Goal: Contribute content: Contribute content

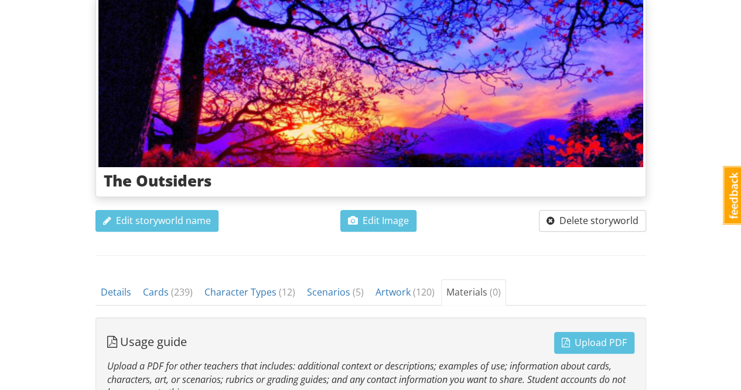
scroll to position [168, 0]
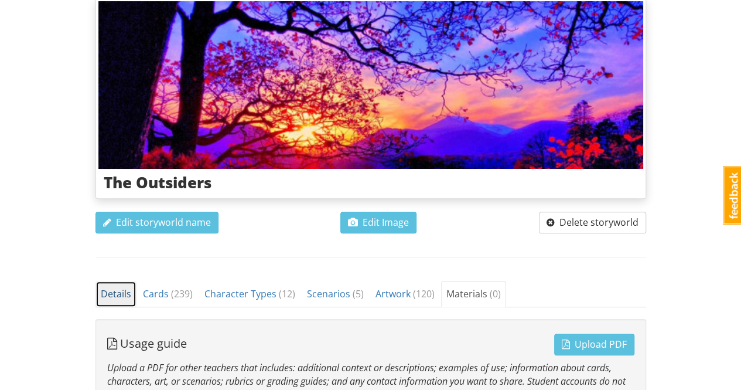
click at [109, 301] on link "Details" at bounding box center [116, 294] width 41 height 26
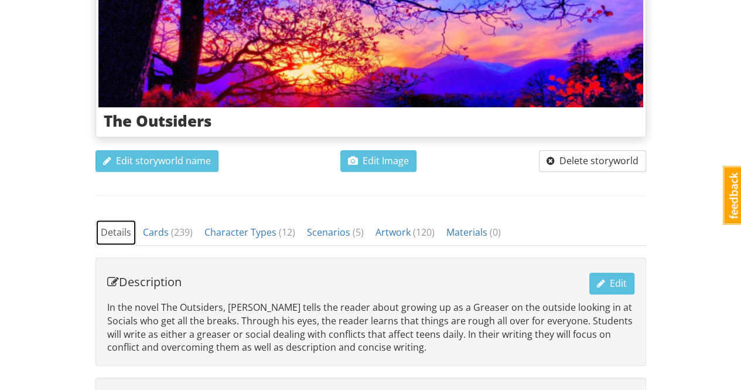
scroll to position [227, 0]
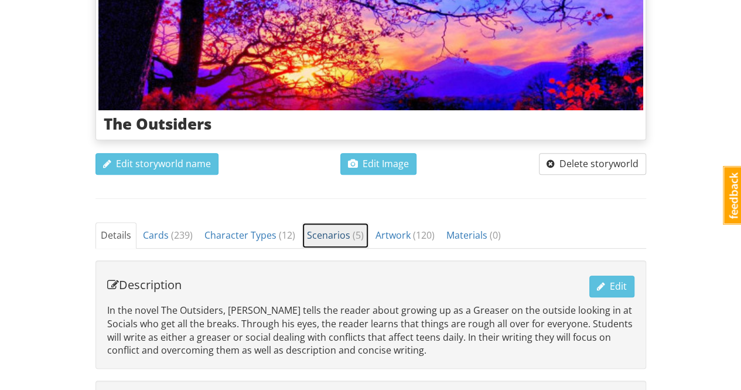
click at [328, 240] on link "Scenarios ( 5 )" at bounding box center [335, 235] width 67 height 26
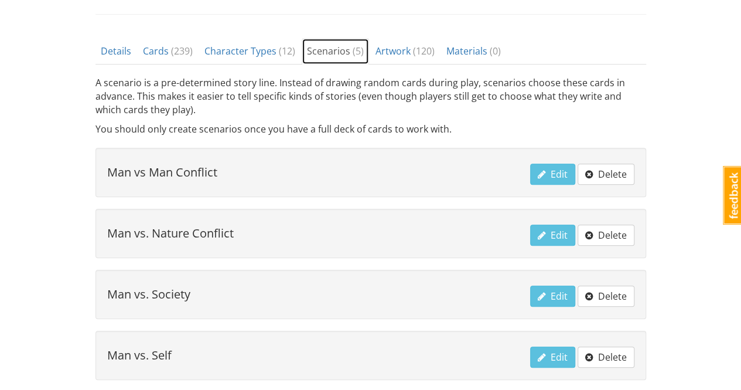
scroll to position [423, 0]
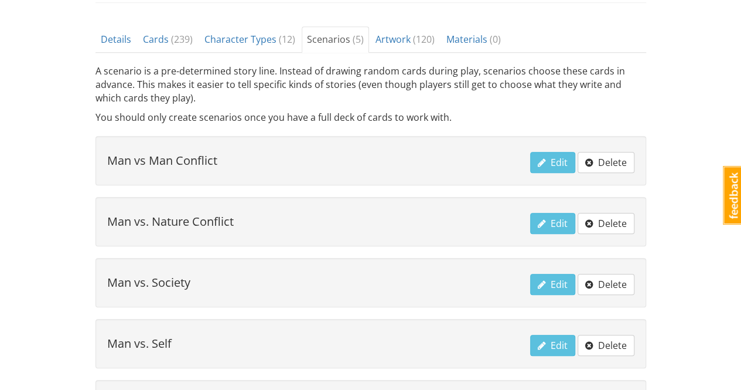
click at [420, 172] on div "Man vs Man Conflict Edit Delete" at bounding box center [371, 160] width 551 height 49
click at [182, 156] on h4 "Man vs Man Conflict" at bounding box center [162, 160] width 110 height 13
click at [547, 166] on button "Edit" at bounding box center [552, 163] width 45 height 22
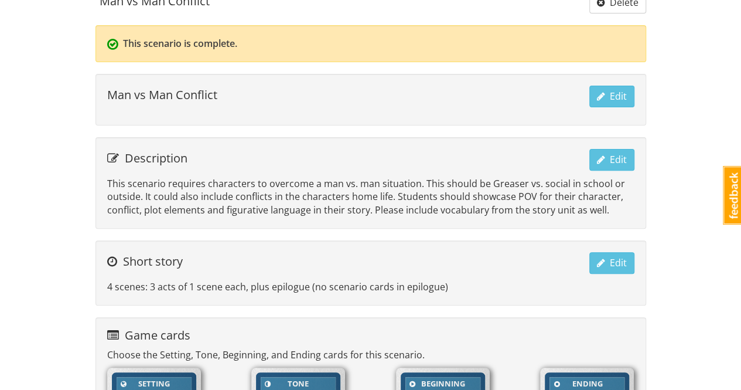
scroll to position [125, 0]
click at [540, 178] on p "This scenario requires characters to overcome a man vs. man situation. This sho…" at bounding box center [370, 196] width 527 height 40
click at [613, 158] on span "Edit" at bounding box center [612, 158] width 30 height 13
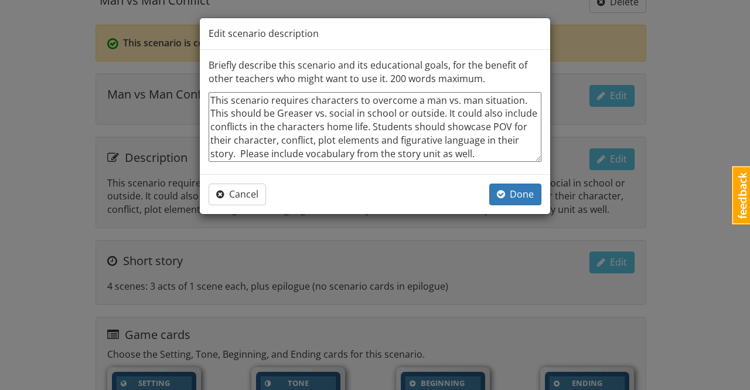
click at [331, 112] on textarea "This scenario requires characters to overcome a man vs. man situation. This sho…" at bounding box center [375, 127] width 333 height 70
type textarea "This scenario requires characters to overcome a man vs. man situation. This sho…"
type textarea "x"
type textarea "This scenario requires characters to overcome a man vs. man situation. This sho…"
type textarea "x"
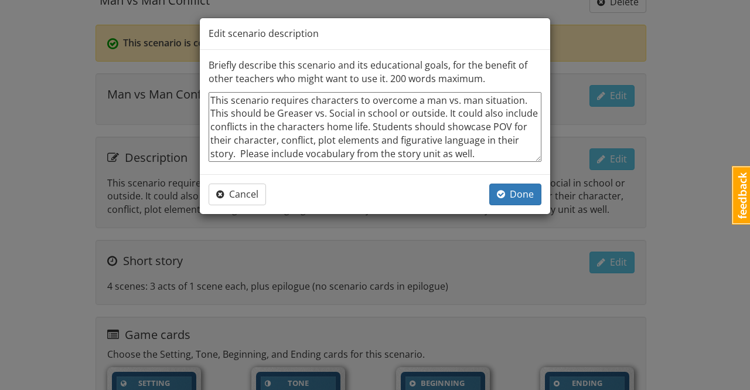
type textarea "This scenario requires characters to overcome a man vs. man situation. This sho…"
click at [529, 200] on button "Done" at bounding box center [515, 194] width 52 height 22
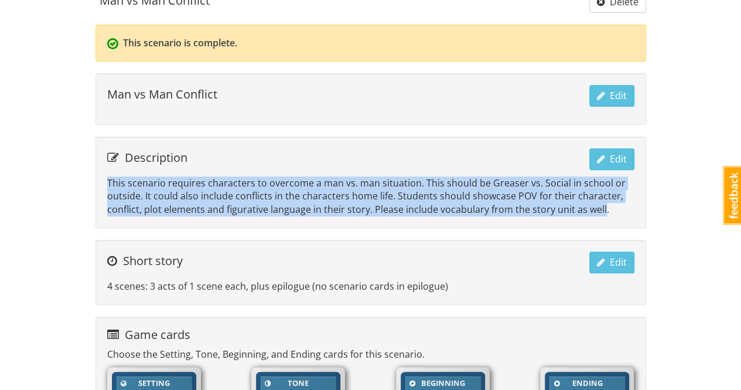
drag, startPoint x: 600, startPoint y: 206, endPoint x: 90, endPoint y: 178, distance: 510.6
copy p "This scenario requires characters to overcome a man vs. man situation. This sho…"
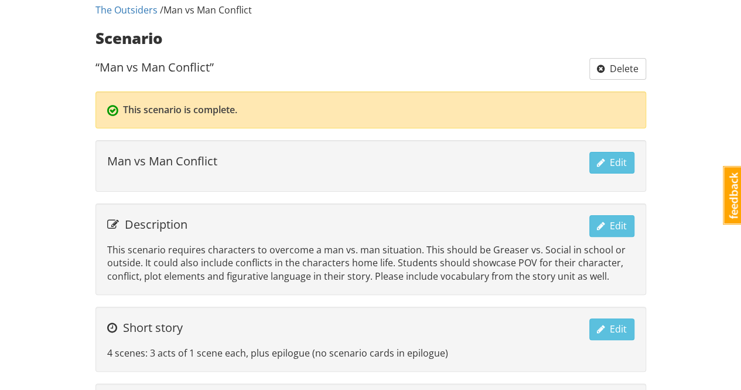
scroll to position [0, 0]
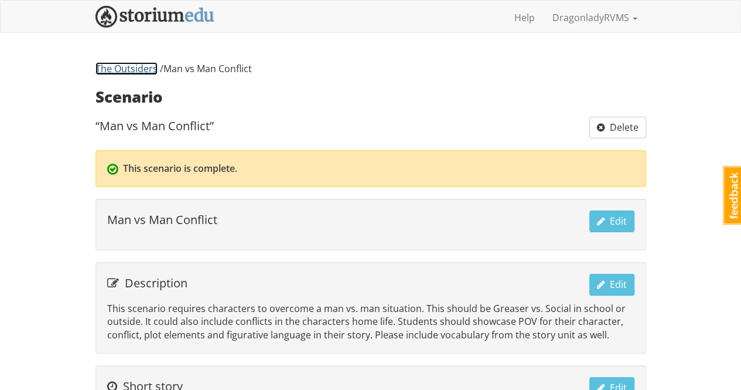
click at [128, 72] on link "The Outsiders" at bounding box center [127, 68] width 62 height 13
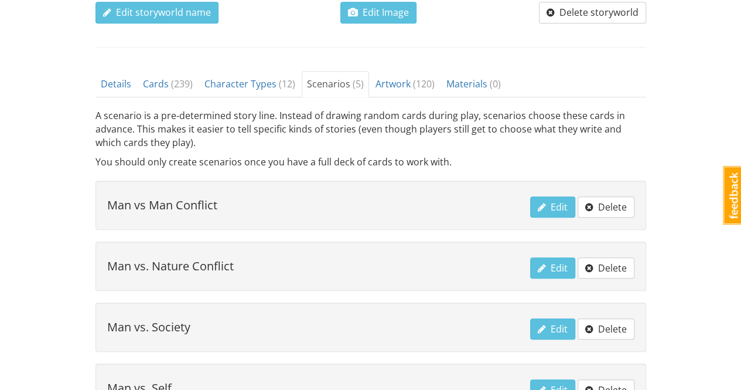
scroll to position [379, 0]
click at [239, 274] on div "Man vs. Nature Conflict Edit Delete" at bounding box center [370, 266] width 527 height 26
click at [558, 266] on span "Edit" at bounding box center [553, 267] width 30 height 13
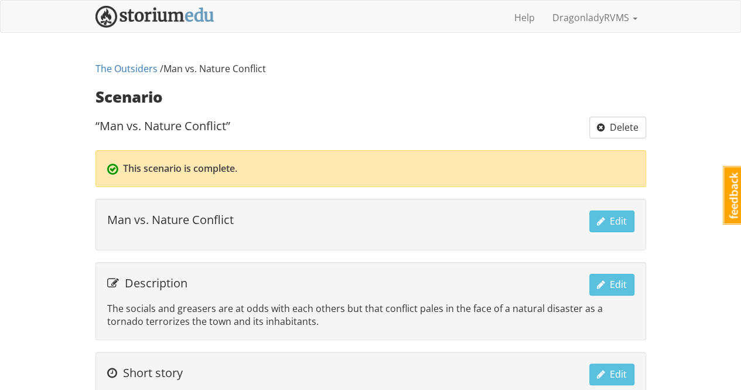
click at [278, 319] on p "The socials and greasers are at odds with each others but that conflict pales i…" at bounding box center [370, 315] width 527 height 27
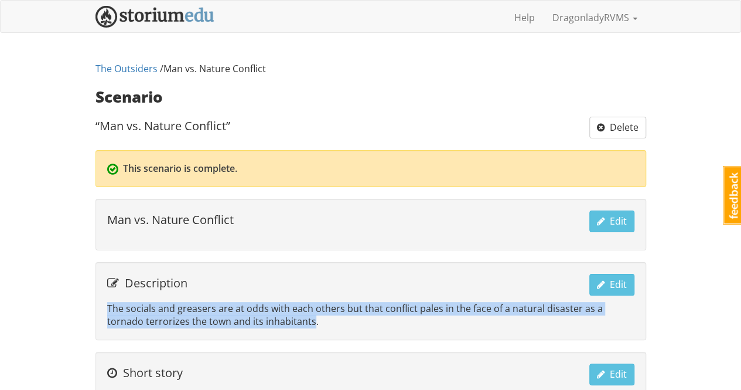
drag, startPoint x: 274, startPoint y: 319, endPoint x: 89, endPoint y: 308, distance: 185.5
copy p "The socials and greasers are at odds with each others but that conflict pales i…"
click at [614, 279] on span "Edit" at bounding box center [612, 284] width 30 height 13
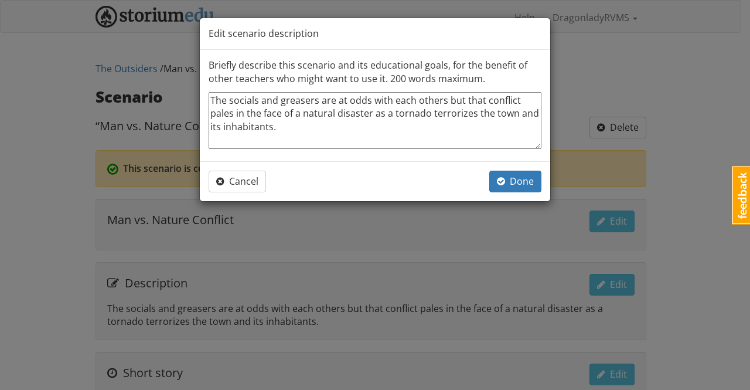
drag, startPoint x: 287, startPoint y: 128, endPoint x: 183, endPoint y: 99, distance: 108.4
click at [183, 99] on div "Edit scenario description Briefly describe this scenario and its educational go…" at bounding box center [375, 195] width 750 height 390
paste textarea "is scenario requires characters to overcome a man vs. nature situation. The soc…"
type textarea "x"
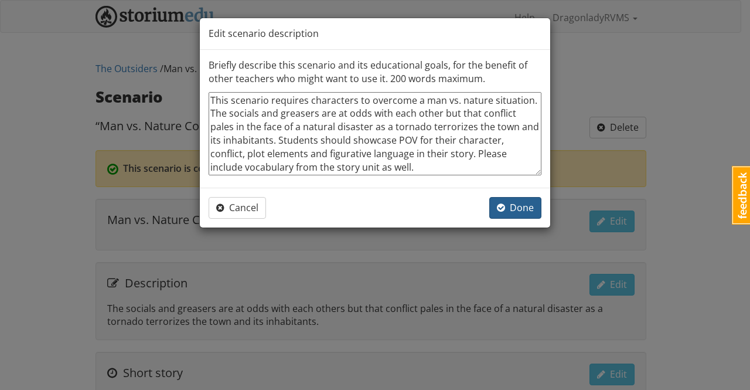
type textarea "This scenario requires characters to overcome a man vs. nature situation. The s…"
click at [527, 201] on span "Done" at bounding box center [515, 207] width 37 height 13
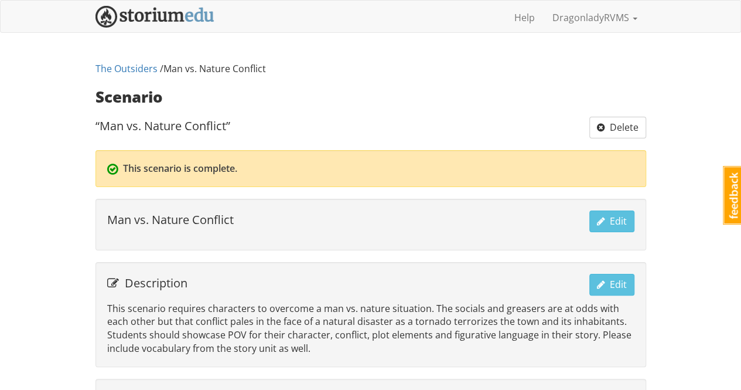
click at [121, 74] on link "The Outsiders" at bounding box center [127, 68] width 62 height 13
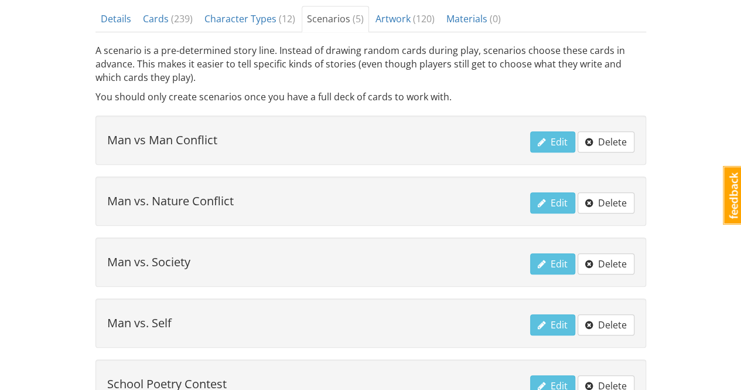
scroll to position [482, 0]
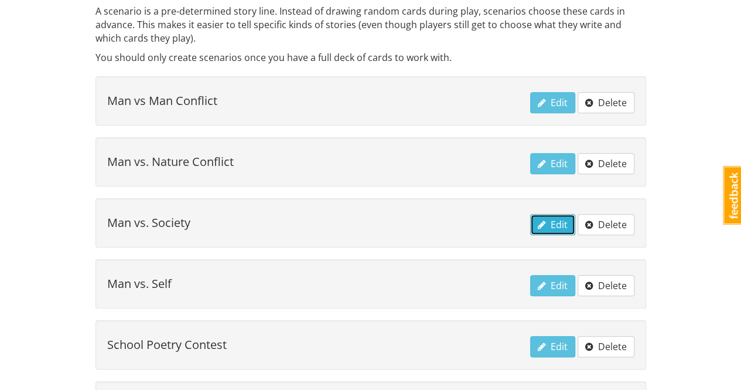
click at [550, 226] on span "Edit" at bounding box center [553, 224] width 30 height 13
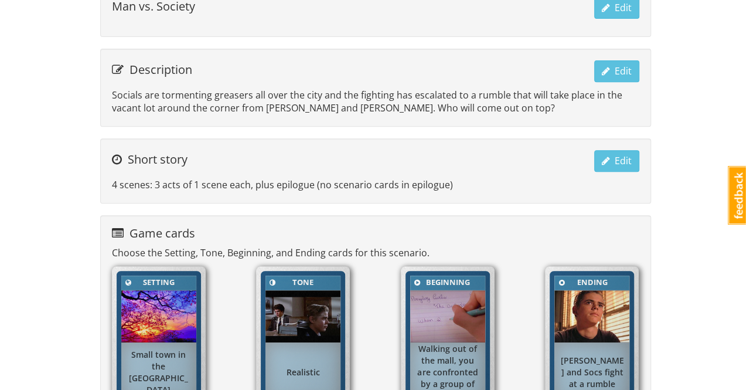
scroll to position [212, 0]
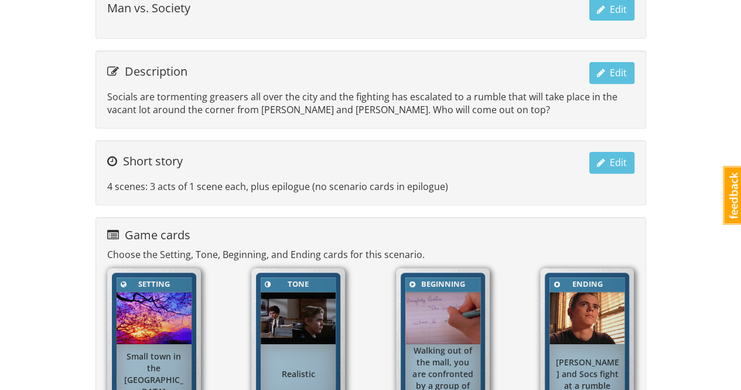
click at [459, 105] on p "Socials are tormenting greasers all over the city and the fighting has escalate…" at bounding box center [370, 103] width 527 height 27
click at [619, 76] on button "Edit" at bounding box center [612, 73] width 45 height 22
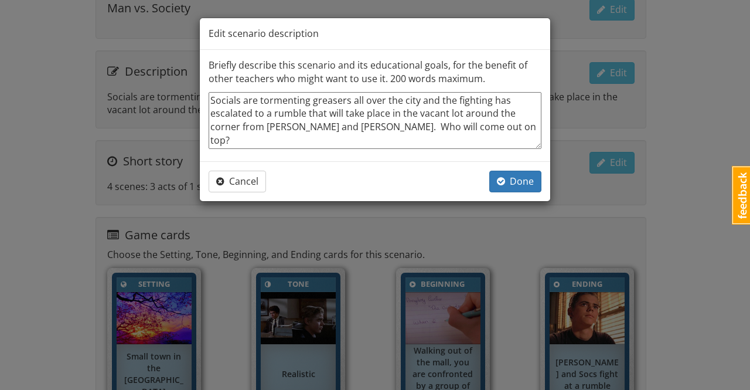
drag, startPoint x: 468, startPoint y: 128, endPoint x: 189, endPoint y: 91, distance: 281.4
click at [189, 91] on div "Edit scenario description Briefly describe this scenario and its educational go…" at bounding box center [375, 195] width 750 height 390
click at [476, 132] on textarea "Socials are tormenting greasers all over the city and the fighting has escalate…" at bounding box center [375, 120] width 333 height 57
paste textarea "This scenario requires characters to overcome a man vs. society situation. Soci…"
type textarea "x"
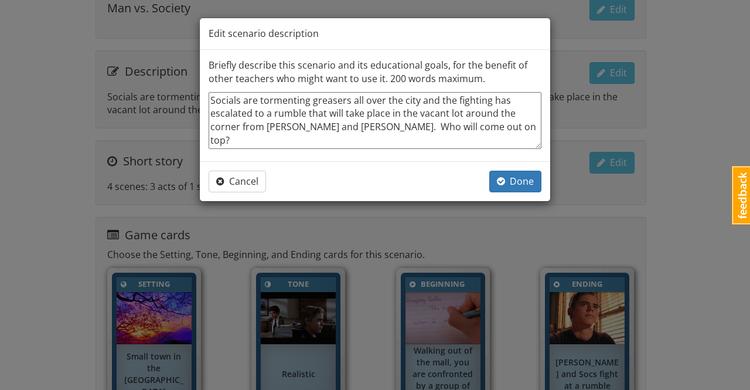
type textarea "Socials are tormenting greasers all over the city and the fighting has escalate…"
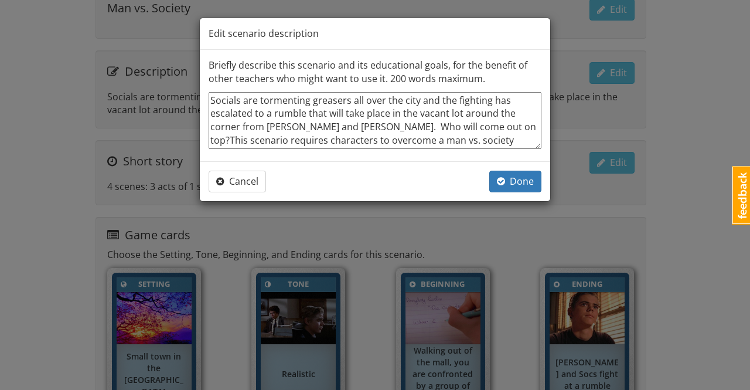
scroll to position [13, 0]
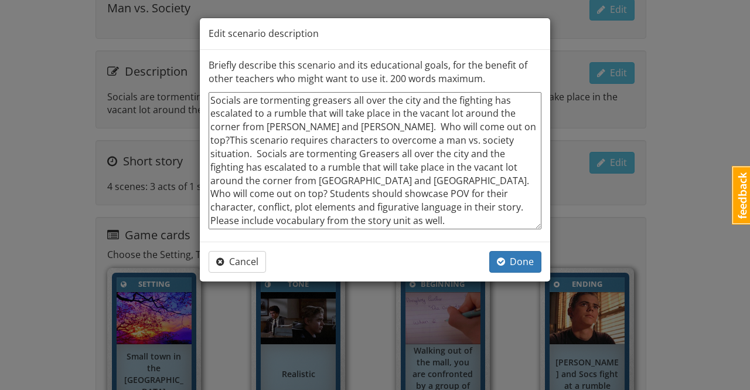
type textarea "x"
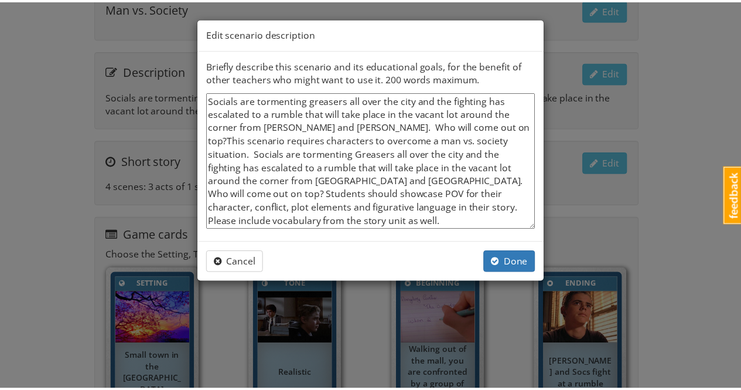
scroll to position [0, 0]
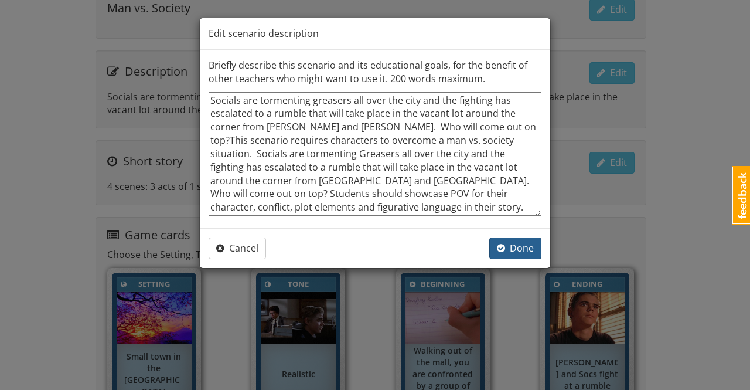
type textarea "Socials are tormenting greasers all over the city and the fighting has escalate…"
click at [526, 250] on span "Done" at bounding box center [515, 247] width 37 height 13
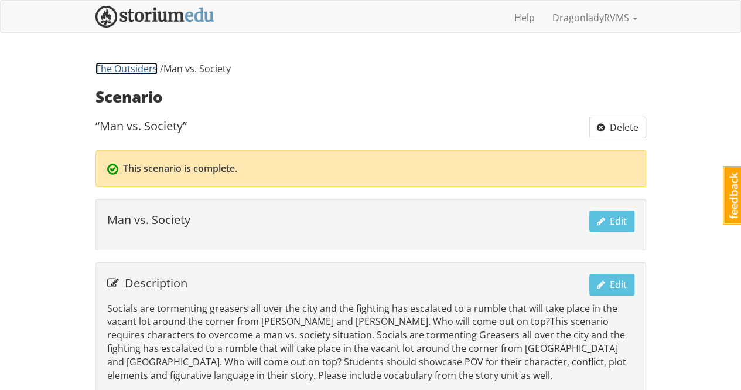
click at [136, 65] on link "The Outsiders" at bounding box center [127, 68] width 62 height 13
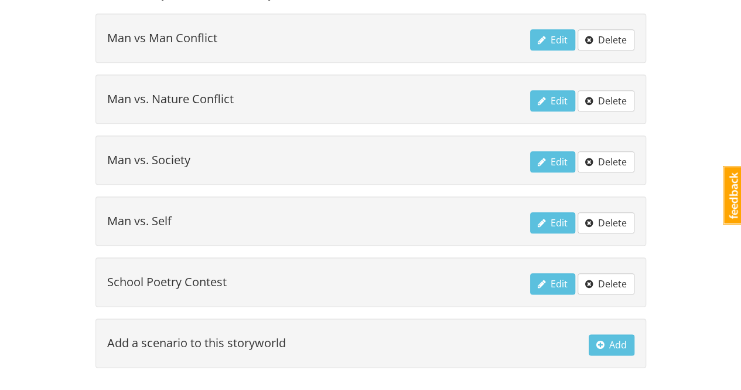
scroll to position [553, 0]
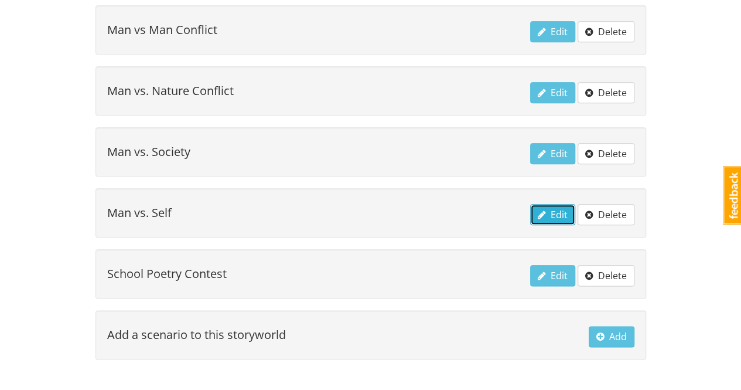
click at [554, 212] on span "Edit" at bounding box center [553, 214] width 30 height 13
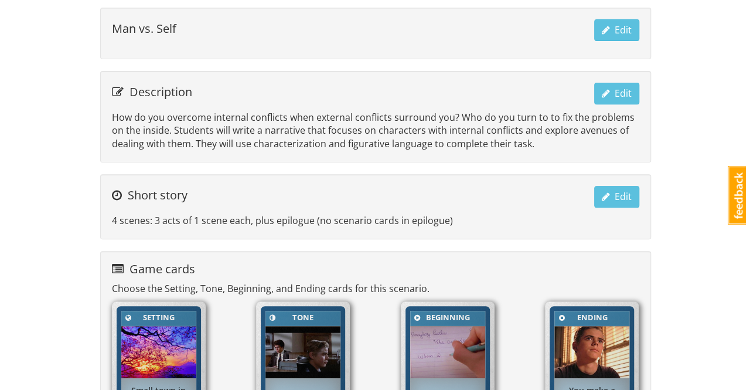
scroll to position [179, 0]
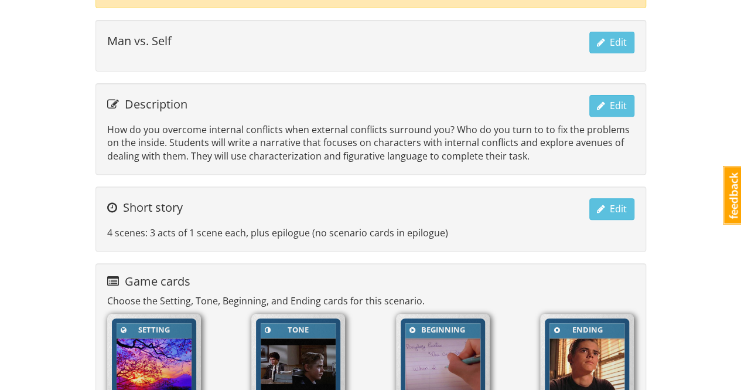
click at [524, 151] on p "How do you overcome internal conflicts when external conflicts surround you? Wh…" at bounding box center [370, 143] width 527 height 40
click at [613, 101] on span "Edit" at bounding box center [612, 105] width 30 height 13
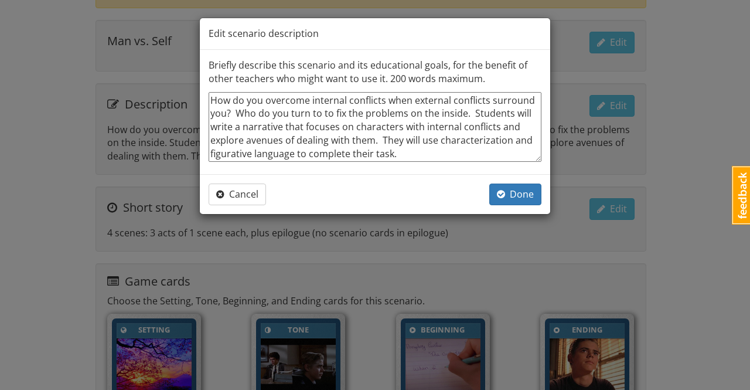
drag, startPoint x: 410, startPoint y: 158, endPoint x: 206, endPoint y: 92, distance: 214.3
click at [206, 92] on div "Briefly describe this scenario and its educational goals, for the benefit of ot…" at bounding box center [375, 112] width 350 height 124
paste textarea "This scenario requires characters to overcome a man vs. self situation. How do …"
type textarea "x"
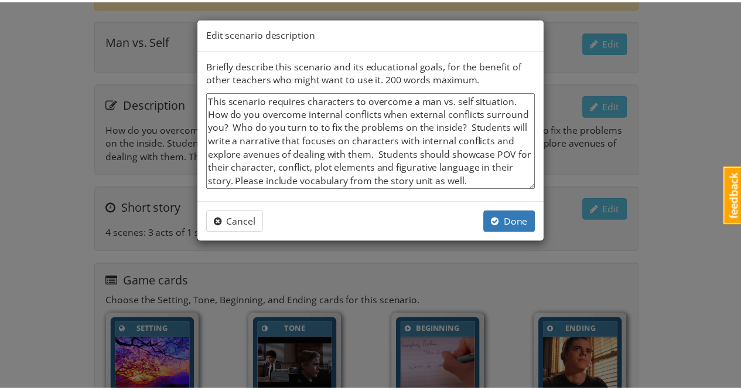
scroll to position [0, 0]
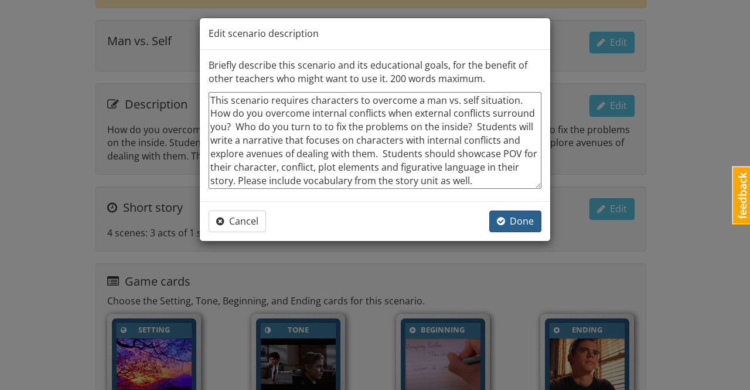
type textarea "This scenario requires characters to overcome a man vs. self situation. How do …"
click at [522, 219] on span "Done" at bounding box center [515, 221] width 37 height 13
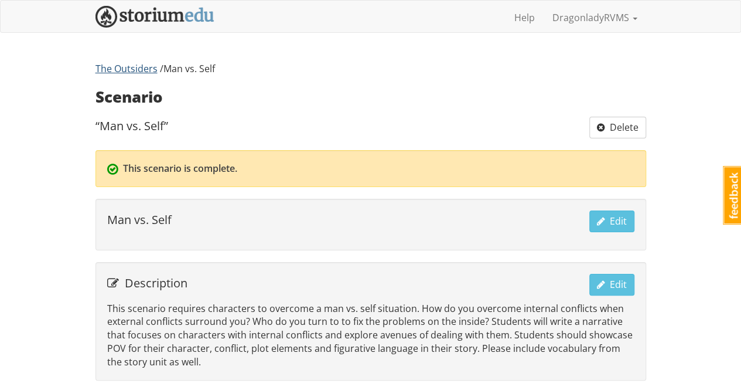
click at [138, 73] on link "The Outsiders" at bounding box center [127, 68] width 62 height 13
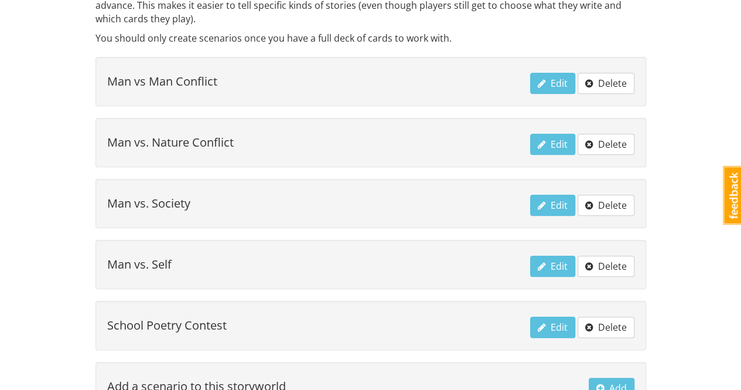
scroll to position [605, 0]
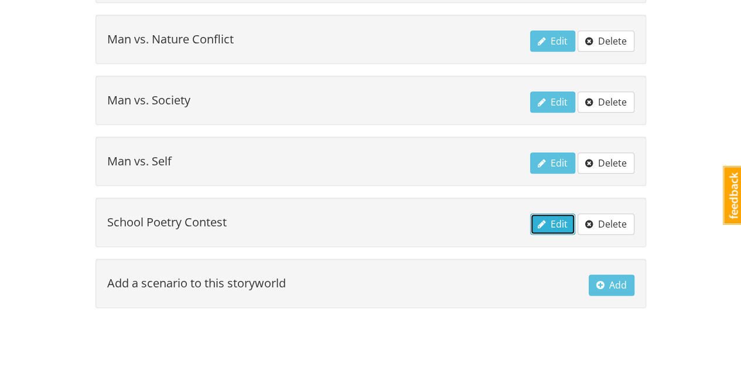
click at [555, 220] on span "Edit" at bounding box center [553, 223] width 30 height 13
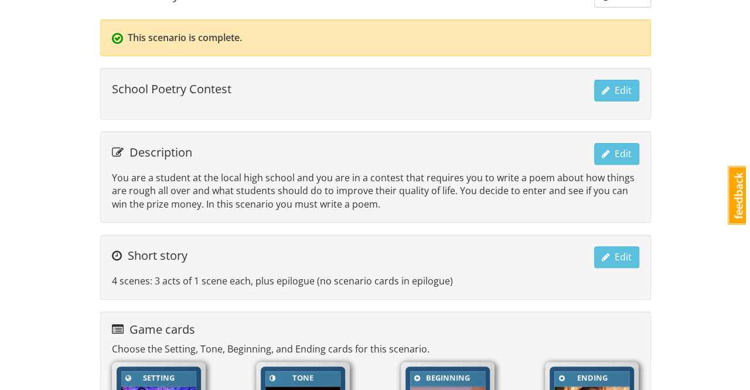
scroll to position [133, 0]
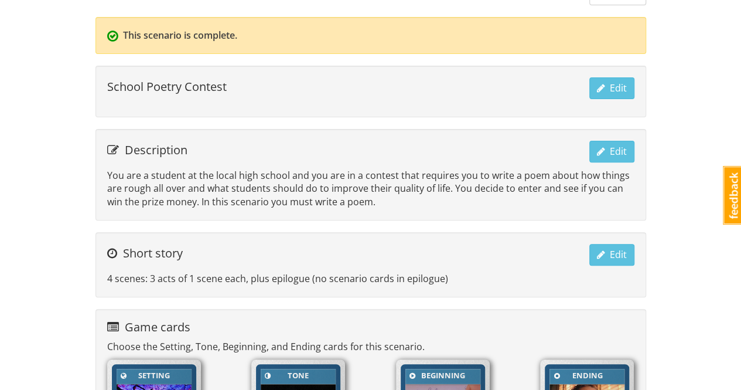
click at [358, 199] on p "You are a student at the local high school and you are in a contest that requir…" at bounding box center [370, 189] width 527 height 40
click at [359, 196] on p "You are a student at the local high school and you are in a contest that requir…" at bounding box center [370, 189] width 527 height 40
click at [610, 152] on span "Edit" at bounding box center [612, 151] width 30 height 13
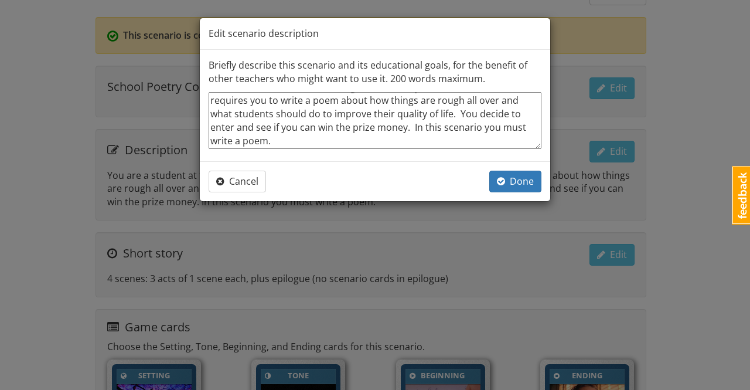
scroll to position [0, 0]
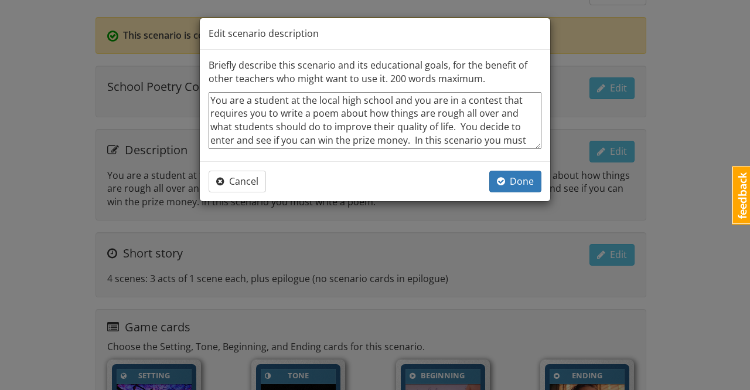
drag, startPoint x: 273, startPoint y: 141, endPoint x: 199, endPoint y: 92, distance: 88.8
click at [200, 92] on div "Briefly describe this scenario and its educational goals, for the benefit of ot…" at bounding box center [375, 105] width 350 height 111
click at [527, 180] on span "Done" at bounding box center [515, 181] width 37 height 13
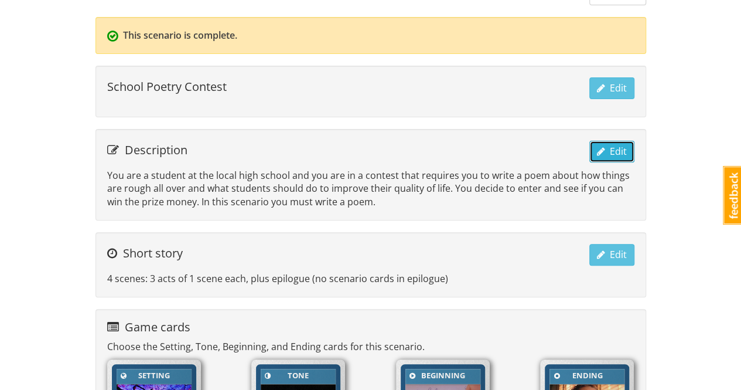
click at [606, 145] on span "Edit" at bounding box center [612, 151] width 30 height 13
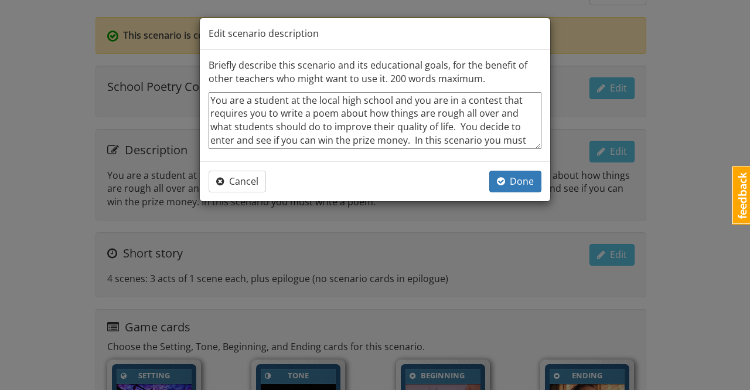
scroll to position [13, 0]
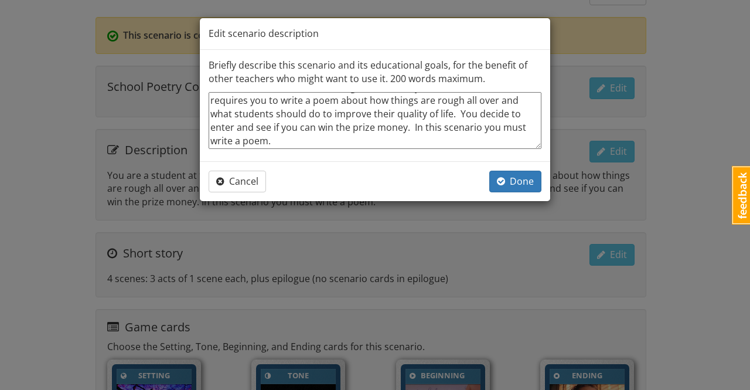
drag, startPoint x: 211, startPoint y: 93, endPoint x: 561, endPoint y: 158, distance: 356.4
click at [561, 158] on div "Edit scenario description Briefly describe this scenario and its educational go…" at bounding box center [375, 195] width 750 height 390
paste textarea "that is included in your story. Students should showcase POV for their characte…"
type textarea "x"
type textarea "You are a student at the local high school and you are in a contest that requir…"
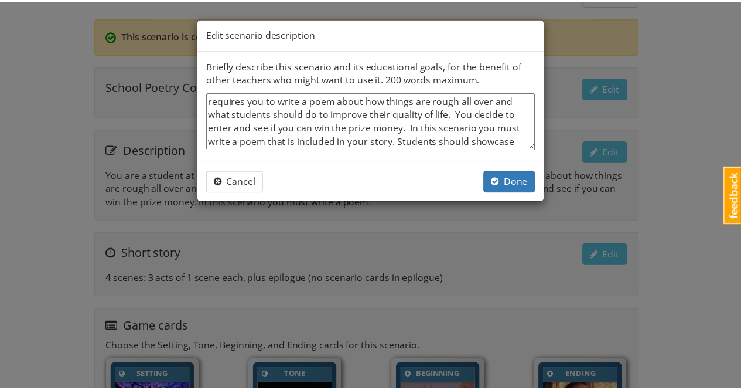
scroll to position [0, 0]
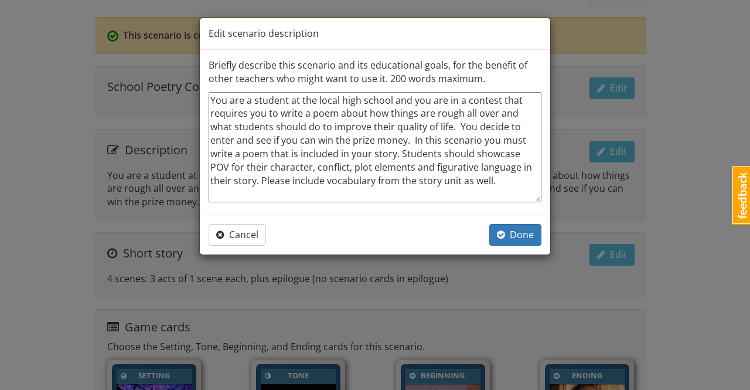
type textarea "x"
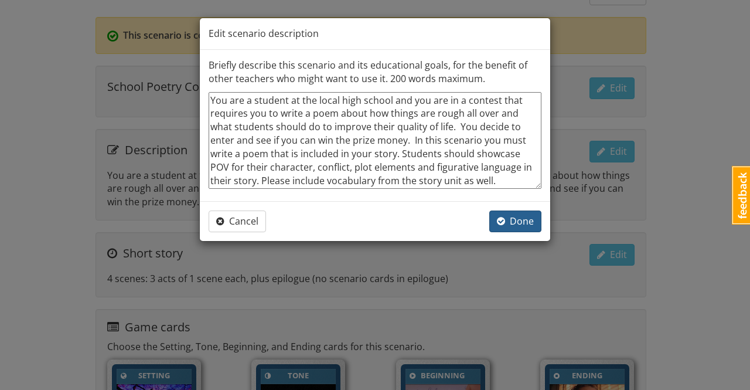
type textarea "You are a student at the local high school and you are in a contest that requir…"
click at [521, 218] on span "Done" at bounding box center [515, 221] width 37 height 13
type textarea "x"
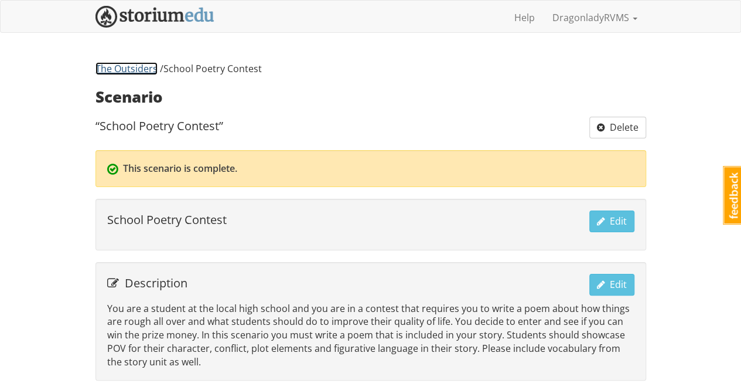
click at [128, 68] on link "The Outsiders" at bounding box center [127, 68] width 62 height 13
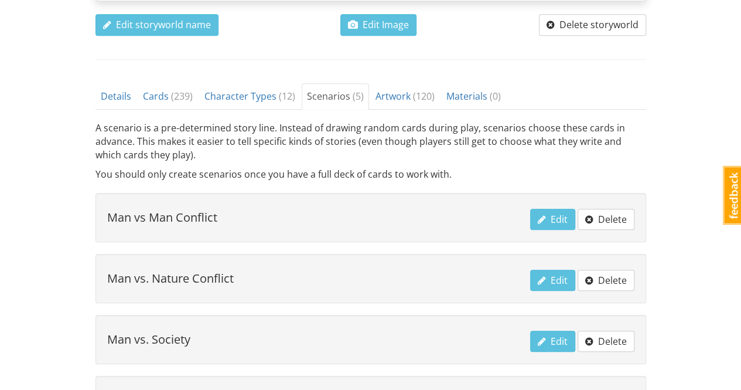
click at [680, 336] on div "dragonladyrvms DragonladyRVMS 1 Toggle navigation Help DragonladyRVMS Profile N…" at bounding box center [370, 134] width 741 height 1000
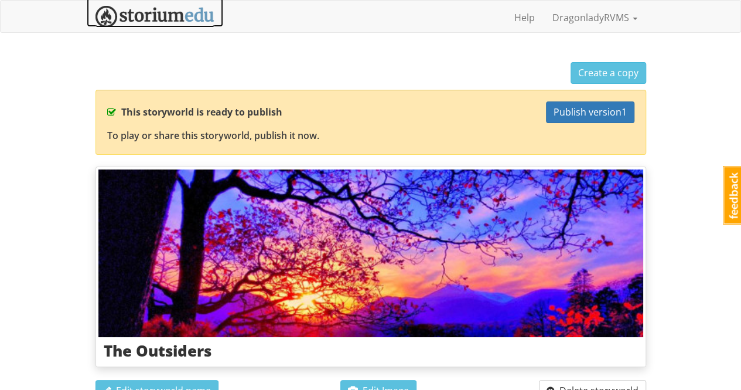
click at [167, 13] on img at bounding box center [155, 17] width 119 height 22
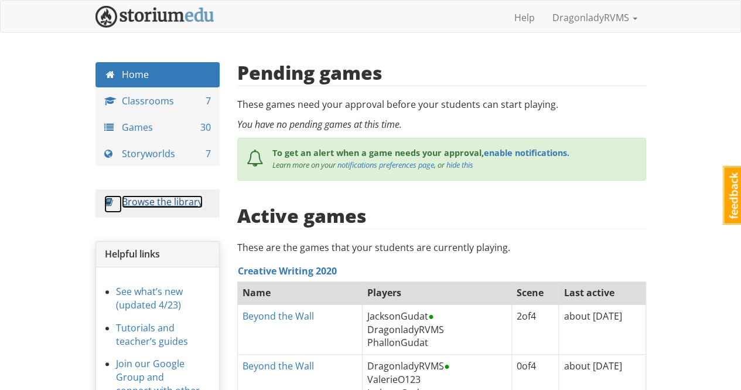
click at [141, 202] on link "Browse the library" at bounding box center [162, 201] width 81 height 13
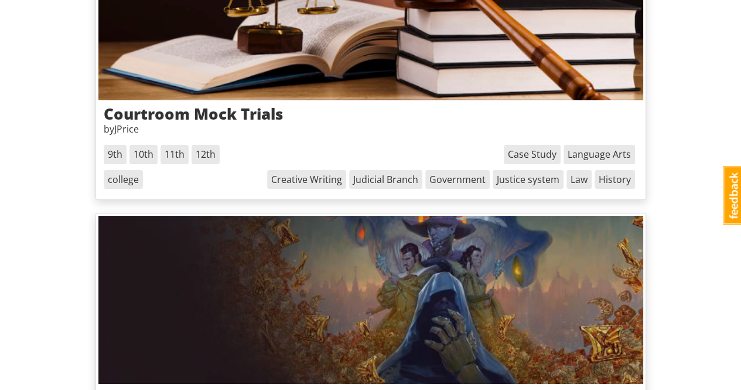
scroll to position [2174, 0]
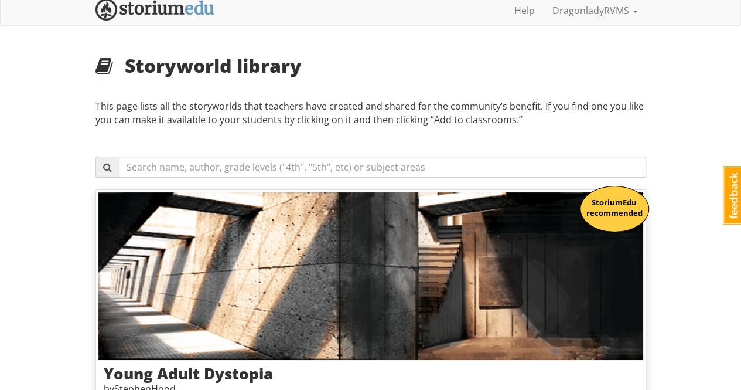
scroll to position [0, 0]
